Goal: Task Accomplishment & Management: Complete application form

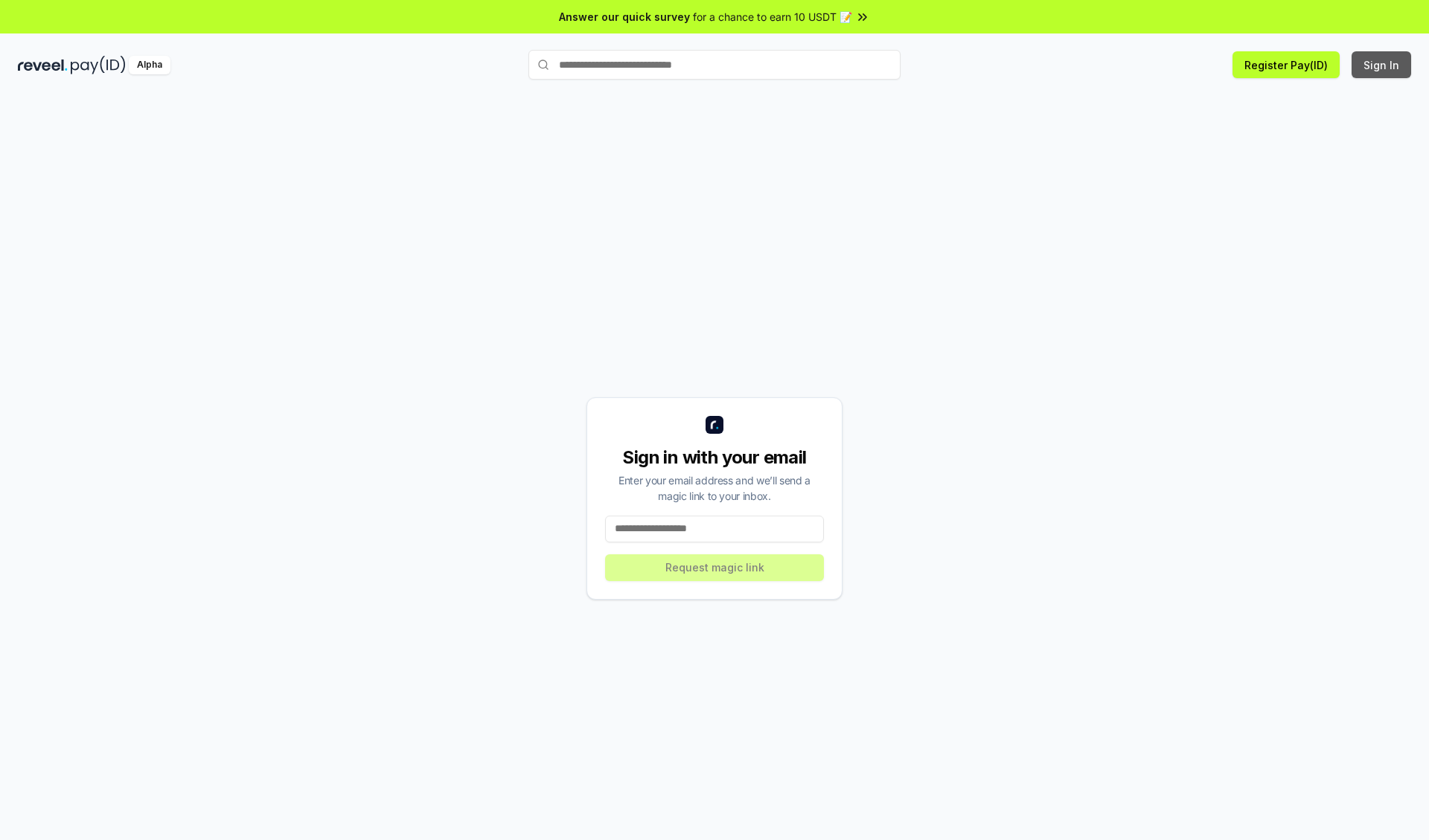
click at [1382, 65] on button "Sign In" at bounding box center [1381, 65] width 59 height 27
type input "**********"
click at [714, 567] on button "Request magic link" at bounding box center [714, 567] width 219 height 27
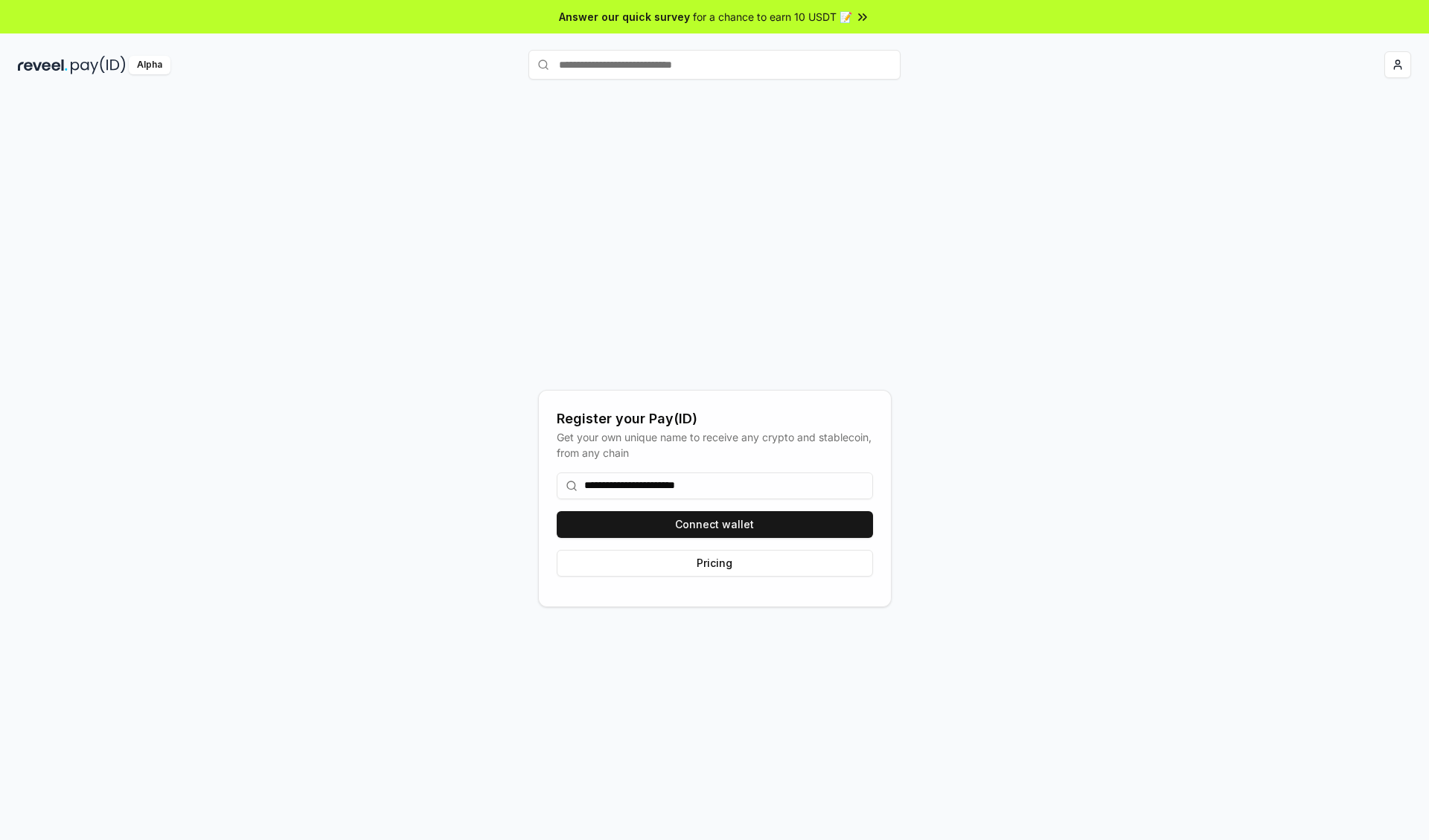
type input "**********"
